Goal: Task Accomplishment & Management: Manage account settings

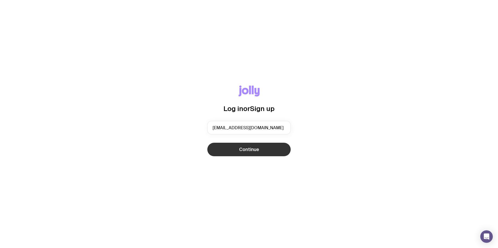
click at [232, 152] on button "Continue" at bounding box center [248, 150] width 83 height 14
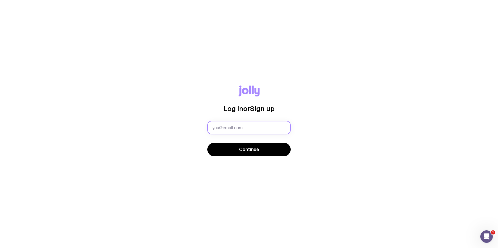
click at [232, 132] on input "text" at bounding box center [248, 128] width 83 height 14
type input "[EMAIL_ADDRESS][DOMAIN_NAME]"
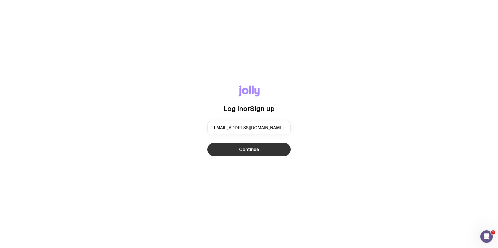
click at [237, 151] on button "Continue" at bounding box center [248, 150] width 83 height 14
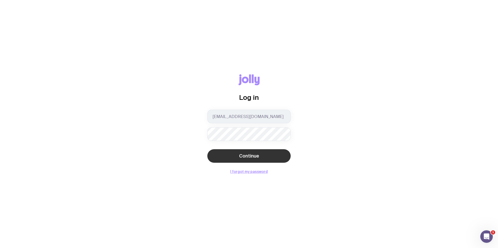
click at [237, 151] on button "Continue" at bounding box center [248, 156] width 83 height 14
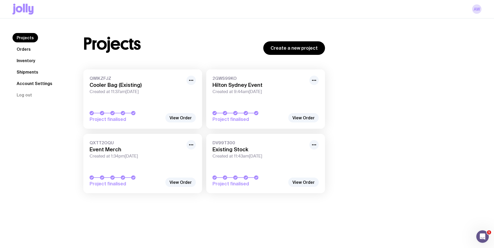
click at [151, 156] on span "Created at 1:34pm[DATE]" at bounding box center [137, 156] width 94 height 5
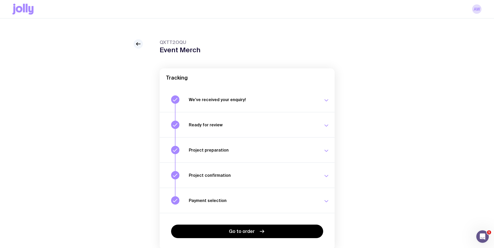
click at [257, 99] on h3 "We’ve received your enquiry!" at bounding box center [253, 99] width 128 height 5
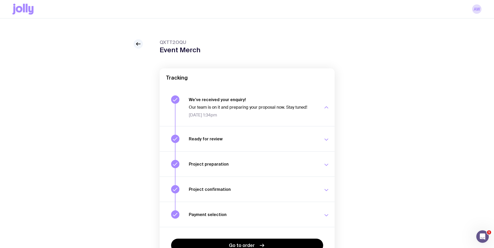
click at [257, 99] on h3 "We’ve received your enquiry!" at bounding box center [253, 99] width 128 height 5
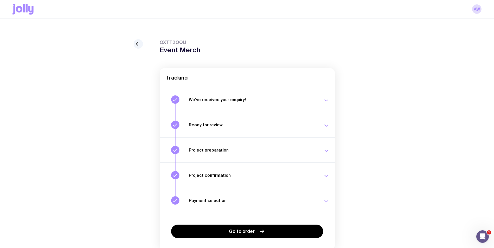
click at [249, 130] on button "Ready for review Check your email to review your proposal and merch concepts. […" at bounding box center [247, 124] width 175 height 25
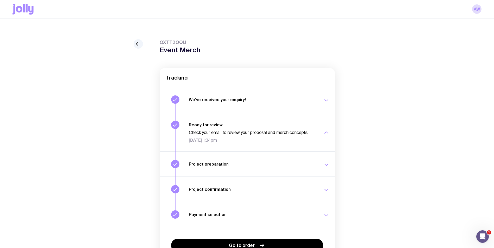
click at [249, 130] on p "Check your email to review your proposal and merch concepts." at bounding box center [253, 132] width 128 height 5
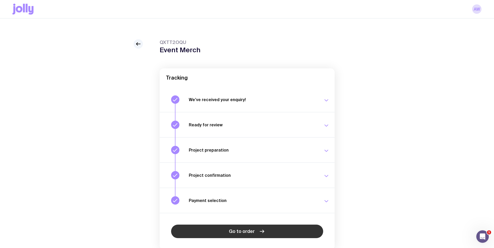
click at [244, 233] on span "Go to order" at bounding box center [242, 231] width 26 height 6
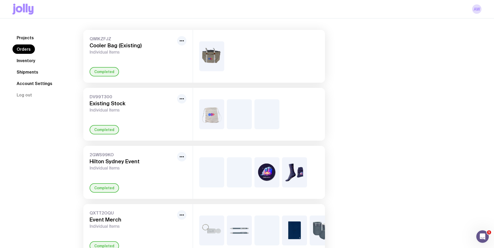
scroll to position [62, 0]
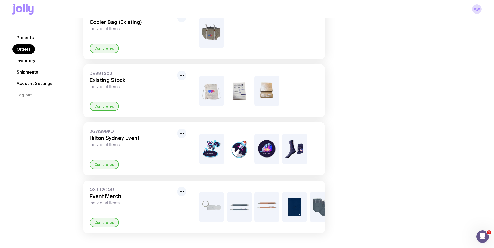
click at [299, 145] on img at bounding box center [294, 149] width 25 height 30
click at [98, 142] on span "Individual Items" at bounding box center [132, 144] width 85 height 5
drag, startPoint x: 99, startPoint y: 126, endPoint x: 118, endPoint y: 125, distance: 19.0
click at [99, 129] on span "2GWS99KO" at bounding box center [132, 131] width 85 height 5
click at [183, 129] on button "button" at bounding box center [181, 133] width 9 height 9
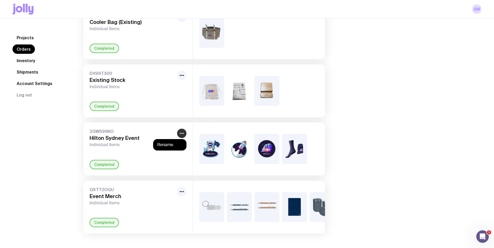
click at [183, 129] on button "button" at bounding box center [181, 133] width 9 height 9
click at [256, 134] on img at bounding box center [266, 149] width 25 height 30
click at [298, 138] on img at bounding box center [294, 149] width 25 height 30
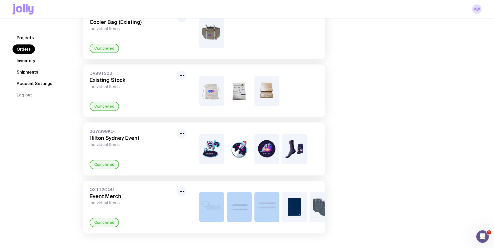
drag, startPoint x: 221, startPoint y: 230, endPoint x: 263, endPoint y: 229, distance: 42.4
click at [263, 229] on div "+3" at bounding box center [259, 207] width 132 height 53
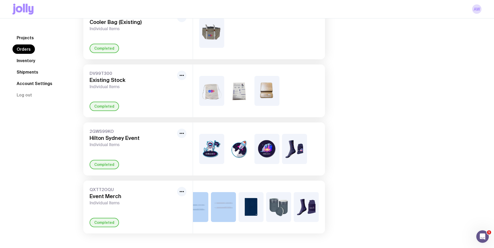
scroll to position [0, 0]
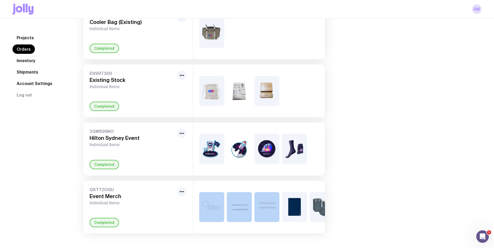
click at [290, 146] on img at bounding box center [294, 149] width 25 height 30
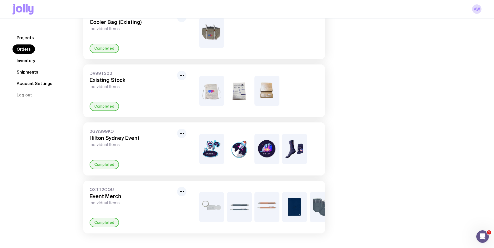
click at [375, 147] on div "Orders QWIKZFJZ Cooler Bag (Existing) Individual Items Completed DV99T300 Exist…" at bounding box center [276, 104] width 410 height 258
click at [309, 149] on div at bounding box center [259, 149] width 132 height 53
click at [300, 149] on img at bounding box center [294, 149] width 25 height 30
click at [274, 234] on div "Projects Orders Inventory Shipments Account Settings Log out Projects Orders In…" at bounding box center [247, 105] width 494 height 288
click at [300, 145] on img at bounding box center [294, 149] width 25 height 30
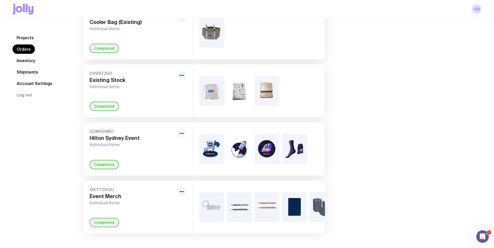
click at [181, 130] on icon "button" at bounding box center [182, 133] width 6 height 6
click at [109, 142] on span "Individual Items" at bounding box center [132, 144] width 85 height 5
click at [117, 135] on h3 "Hilton Sydney Event" at bounding box center [132, 138] width 85 height 6
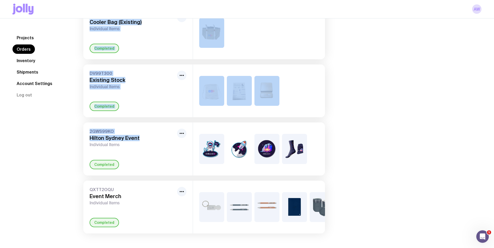
drag, startPoint x: 145, startPoint y: 132, endPoint x: 65, endPoint y: 131, distance: 80.2
click at [65, 131] on div "Projects Orders Inventory Shipments Account Settings Log out Projects Orders In…" at bounding box center [246, 104] width 469 height 258
drag, startPoint x: 65, startPoint y: 131, endPoint x: 157, endPoint y: 137, distance: 92.1
click at [157, 137] on h3 "Hilton Sydney Event" at bounding box center [132, 138] width 85 height 6
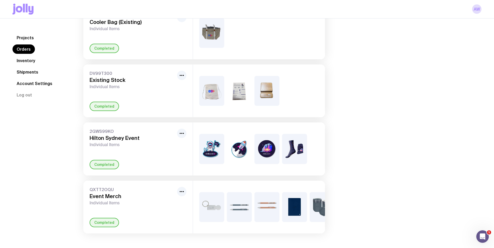
click at [260, 139] on img at bounding box center [266, 149] width 25 height 30
click at [342, 150] on div "Orders QWIKZFJZ Cooler Bag (Existing) Individual Items Completed DV99T300 Exist…" at bounding box center [276, 104] width 410 height 258
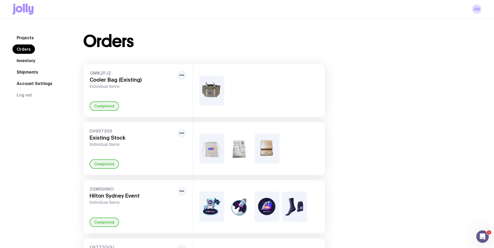
click at [269, 152] on img at bounding box center [266, 149] width 25 height 30
click at [287, 151] on div at bounding box center [259, 148] width 132 height 53
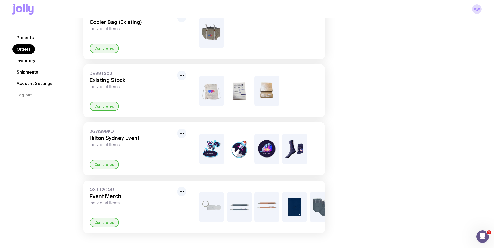
scroll to position [62, 0]
click at [357, 124] on div "Orders QWIKZFJZ Cooler Bag (Existing) Individual Items Completed DV99T300 Exist…" at bounding box center [276, 104] width 410 height 258
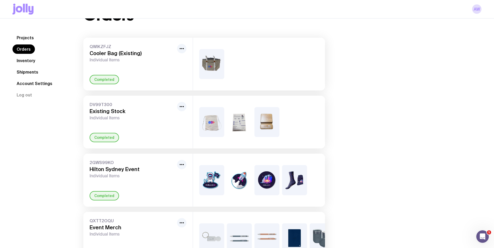
scroll to position [0, 0]
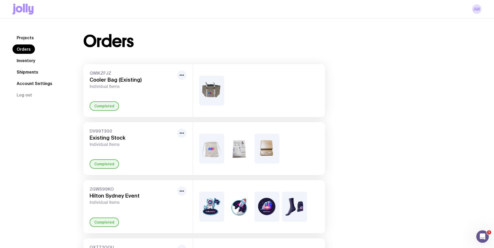
click at [277, 152] on img at bounding box center [266, 149] width 25 height 30
click at [298, 203] on img at bounding box center [294, 207] width 25 height 30
click at [298, 206] on img at bounding box center [294, 207] width 25 height 30
click at [29, 39] on link "Projects" at bounding box center [25, 37] width 26 height 9
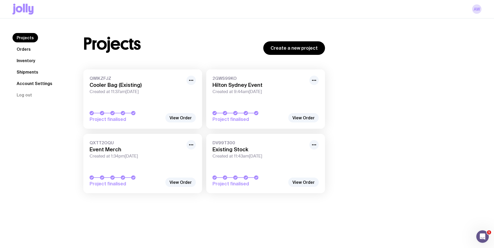
click at [251, 77] on span "2GWS99KO" at bounding box center [259, 78] width 94 height 5
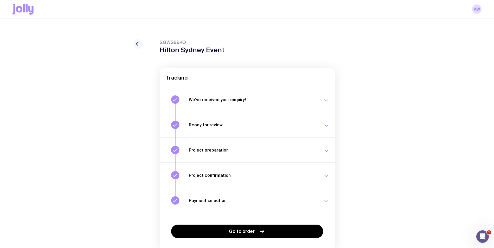
click at [140, 44] on icon at bounding box center [138, 44] width 4 height 0
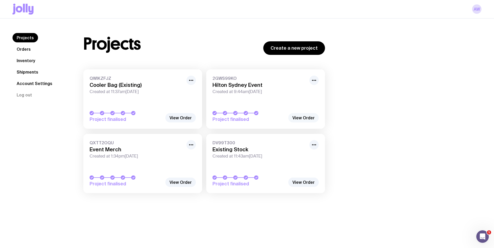
click at [313, 119] on link "View Order" at bounding box center [303, 117] width 30 height 9
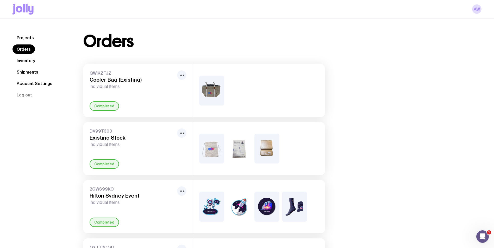
click at [110, 222] on div "Completed" at bounding box center [104, 222] width 29 height 9
click at [30, 61] on link "Inventory" at bounding box center [25, 60] width 27 height 9
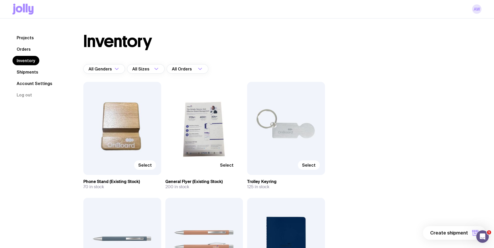
click at [477, 12] on link "AW" at bounding box center [476, 8] width 9 height 9
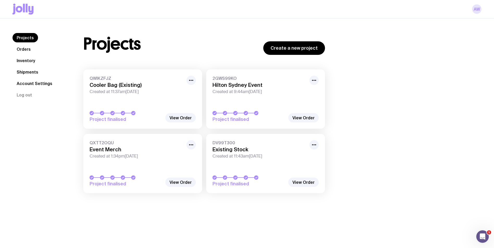
click at [477, 12] on link "AW" at bounding box center [476, 8] width 9 height 9
click at [39, 83] on link "Account Settings" at bounding box center [34, 83] width 44 height 9
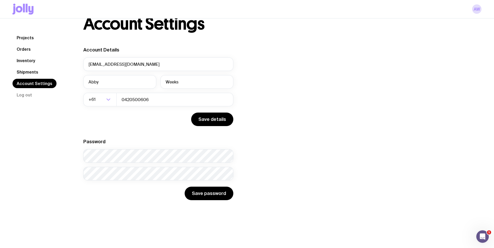
scroll to position [18, 0]
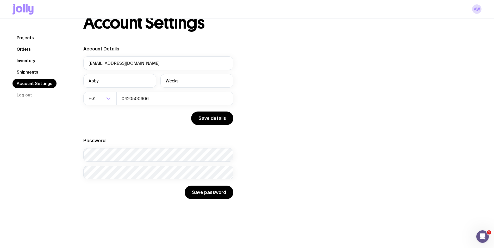
click at [26, 68] on link "Shipments" at bounding box center [27, 71] width 30 height 9
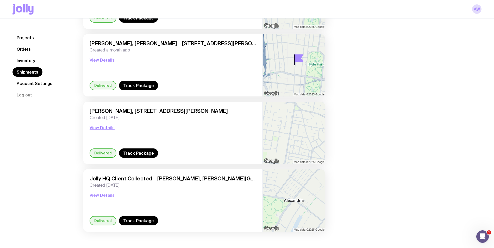
scroll to position [169, 0]
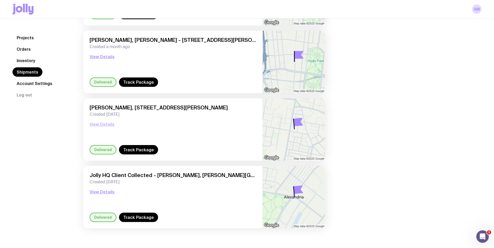
click at [106, 122] on button "View Details" at bounding box center [102, 124] width 25 height 6
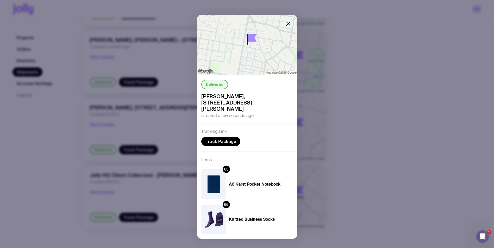
scroll to position [3, 0]
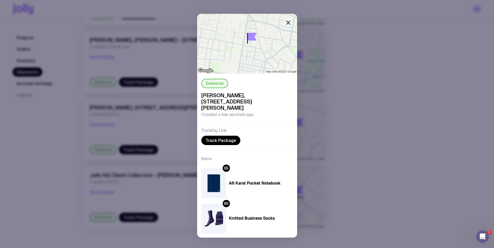
click at [286, 21] on icon "button" at bounding box center [288, 23] width 6 height 6
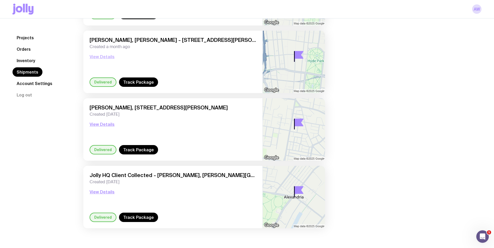
click at [107, 56] on button "View Details" at bounding box center [102, 57] width 25 height 6
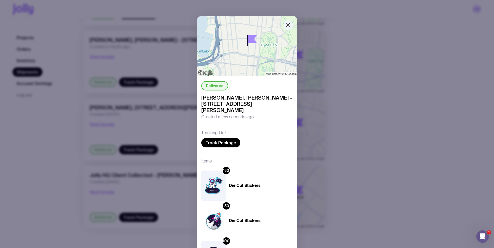
scroll to position [0, 0]
click at [288, 24] on icon "button" at bounding box center [288, 26] width 4 height 4
